Goal: Navigation & Orientation: Understand site structure

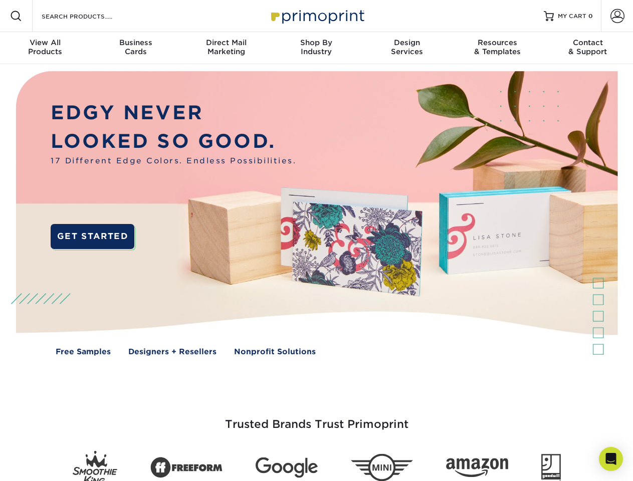
click at [316, 240] on img at bounding box center [316, 220] width 626 height 313
click at [16, 16] on span at bounding box center [16, 16] width 12 height 12
click at [617, 16] on span at bounding box center [617, 16] width 14 height 14
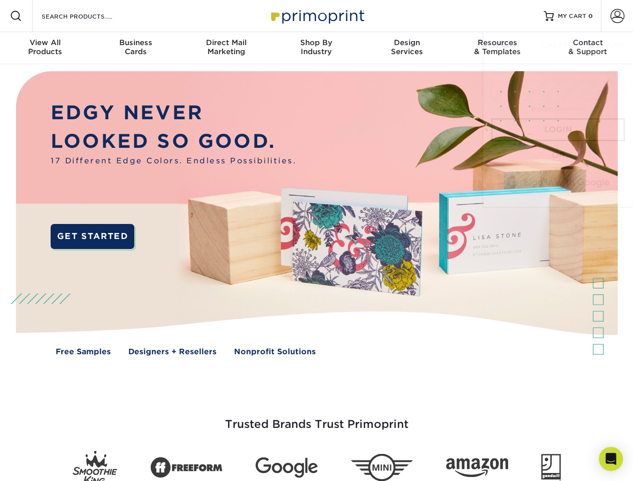
click at [45, 48] on div "View All Products" at bounding box center [45, 47] width 90 height 18
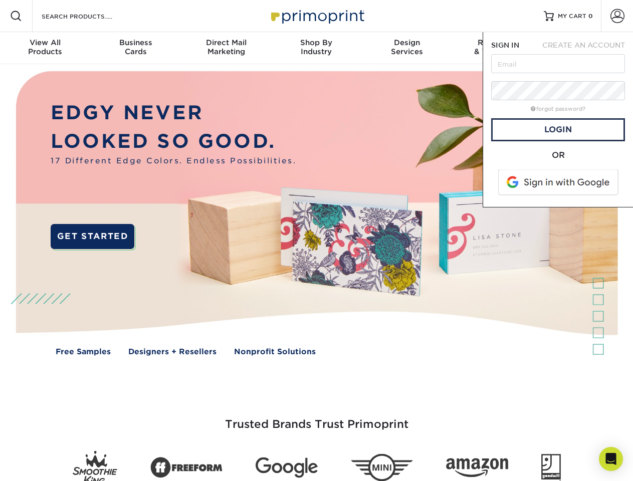
click at [135, 48] on div "Business Cards" at bounding box center [135, 47] width 90 height 18
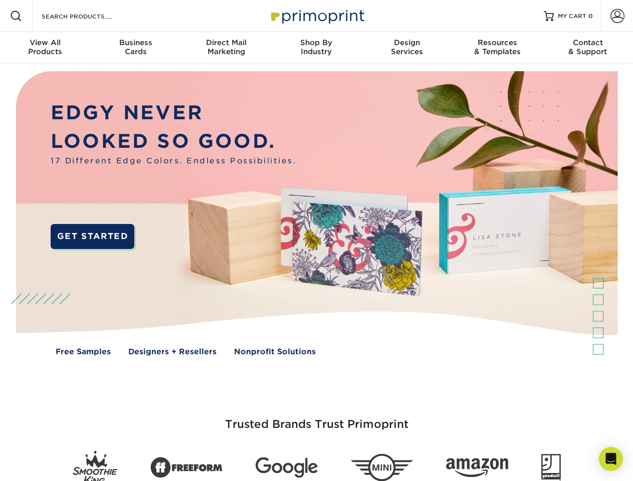
click at [226, 48] on div "Direct Mail Marketing" at bounding box center [226, 47] width 90 height 18
click at [316, 48] on div "Shop By Industry" at bounding box center [316, 47] width 90 height 18
click at [407, 48] on div "Design Services" at bounding box center [407, 47] width 90 height 18
click at [497, 48] on div "Resources & Templates" at bounding box center [497, 47] width 90 height 18
click at [588, 48] on div "Contact & Support" at bounding box center [588, 47] width 90 height 18
